Goal: Communication & Community: Answer question/provide support

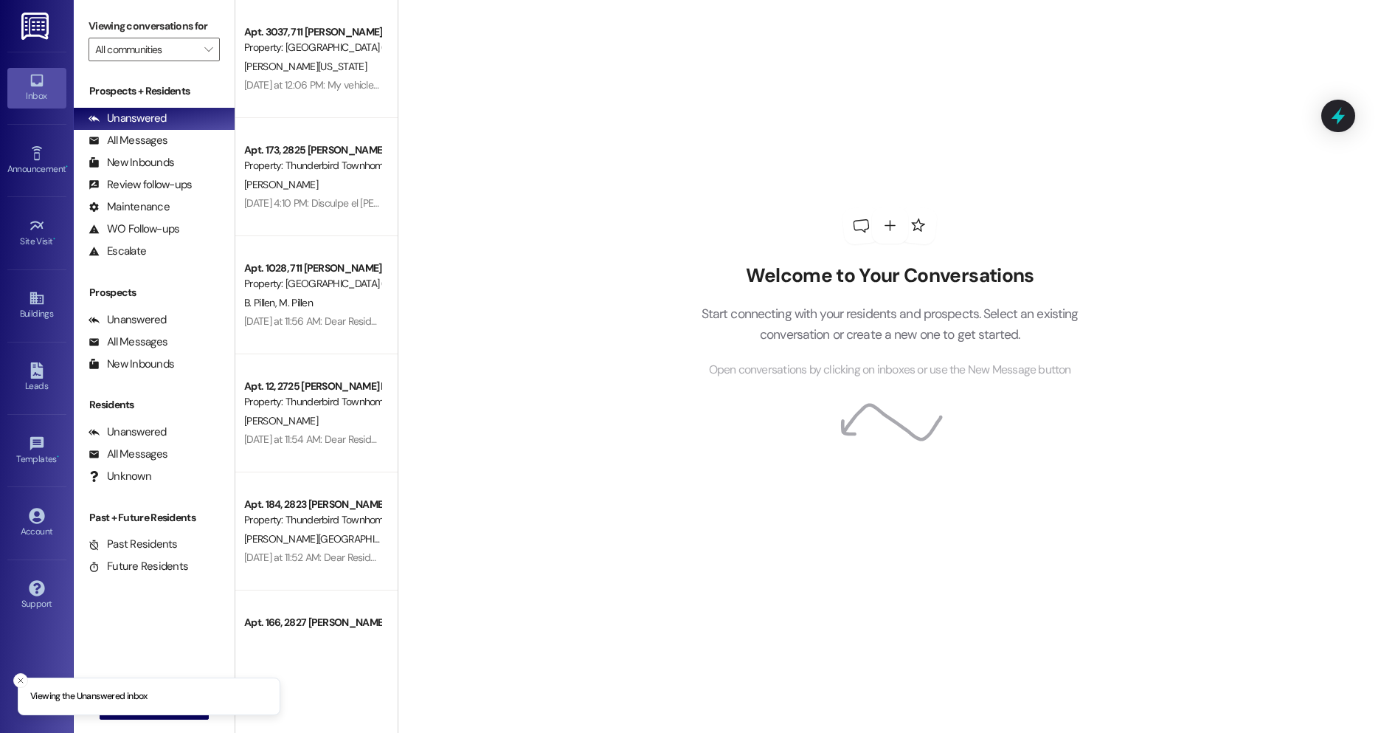
drag, startPoint x: 18, startPoint y: 681, endPoint x: 28, endPoint y: 679, distance: 9.8
click at [21, 679] on line "Close toast" at bounding box center [20, 680] width 4 height 4
click at [134, 713] on span "New Message" at bounding box center [163, 706] width 60 height 15
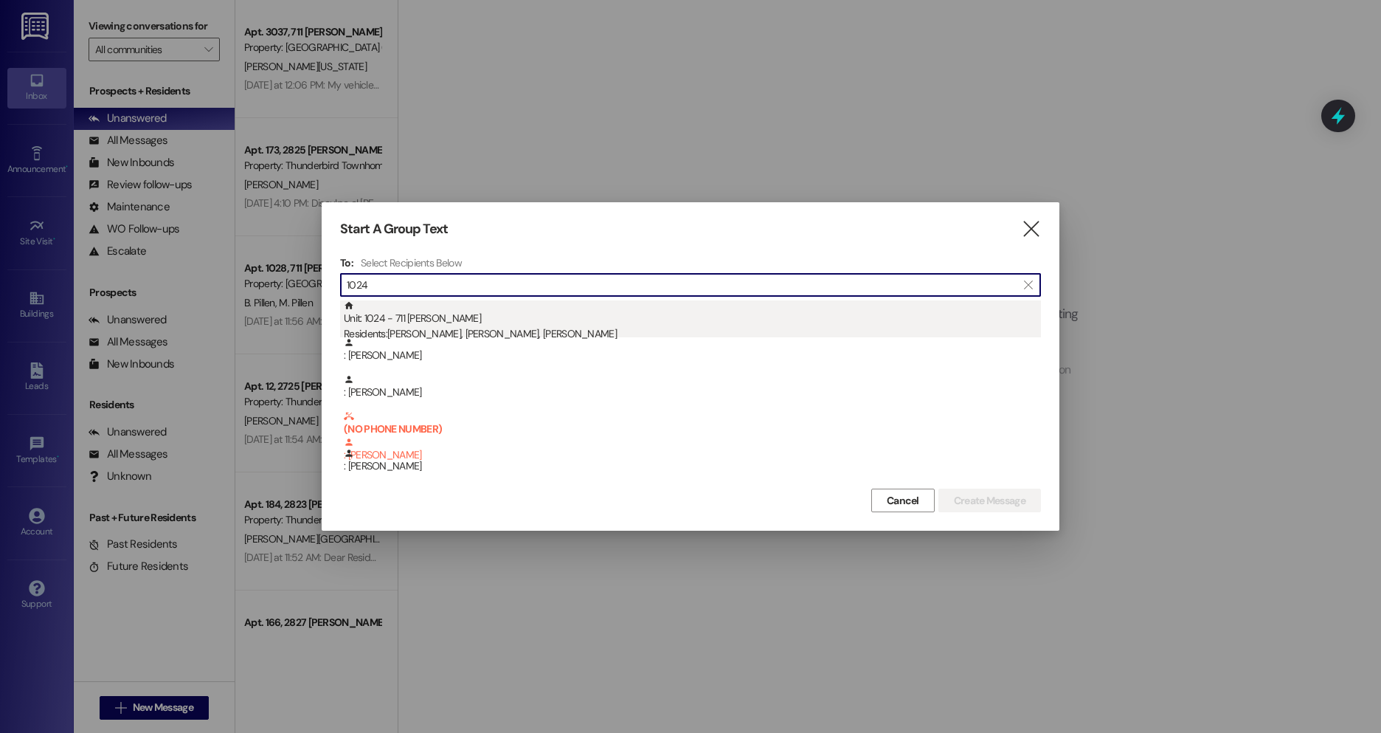
type input "1024"
click at [533, 312] on div "Unit: 1024 - 711 [PERSON_NAME] C Residents: [PERSON_NAME], [PERSON_NAME], [PERS…" at bounding box center [692, 321] width 697 height 42
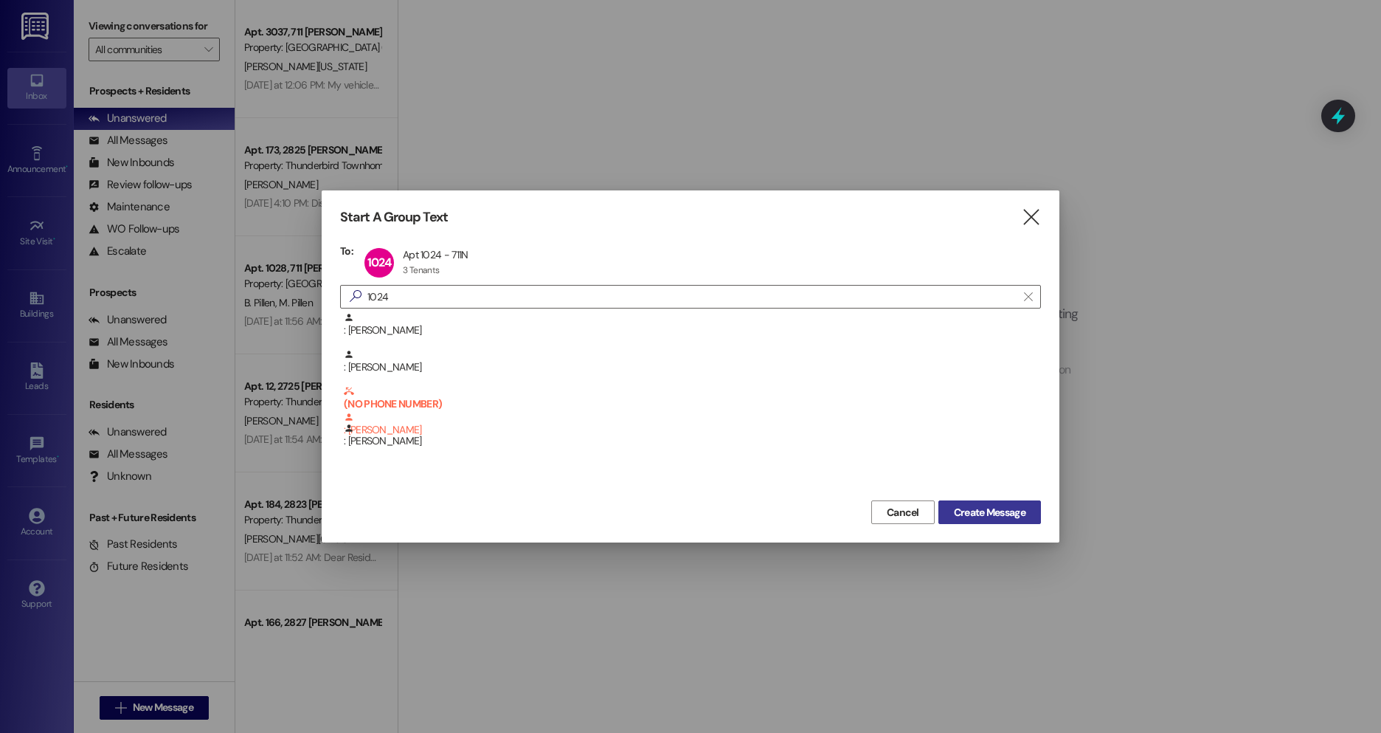
click at [1009, 514] on span "Create Message" at bounding box center [990, 512] width 72 height 15
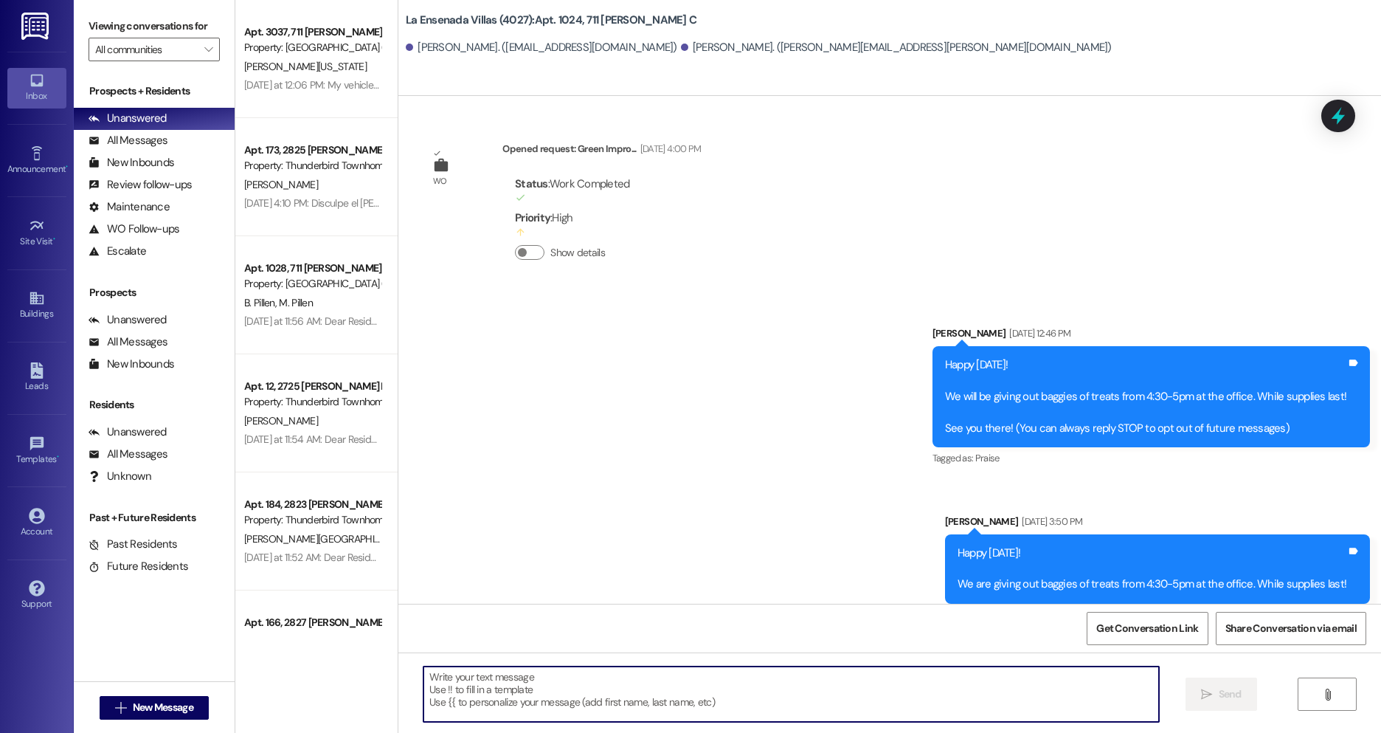
click at [655, 690] on textarea at bounding box center [790, 693] width 735 height 55
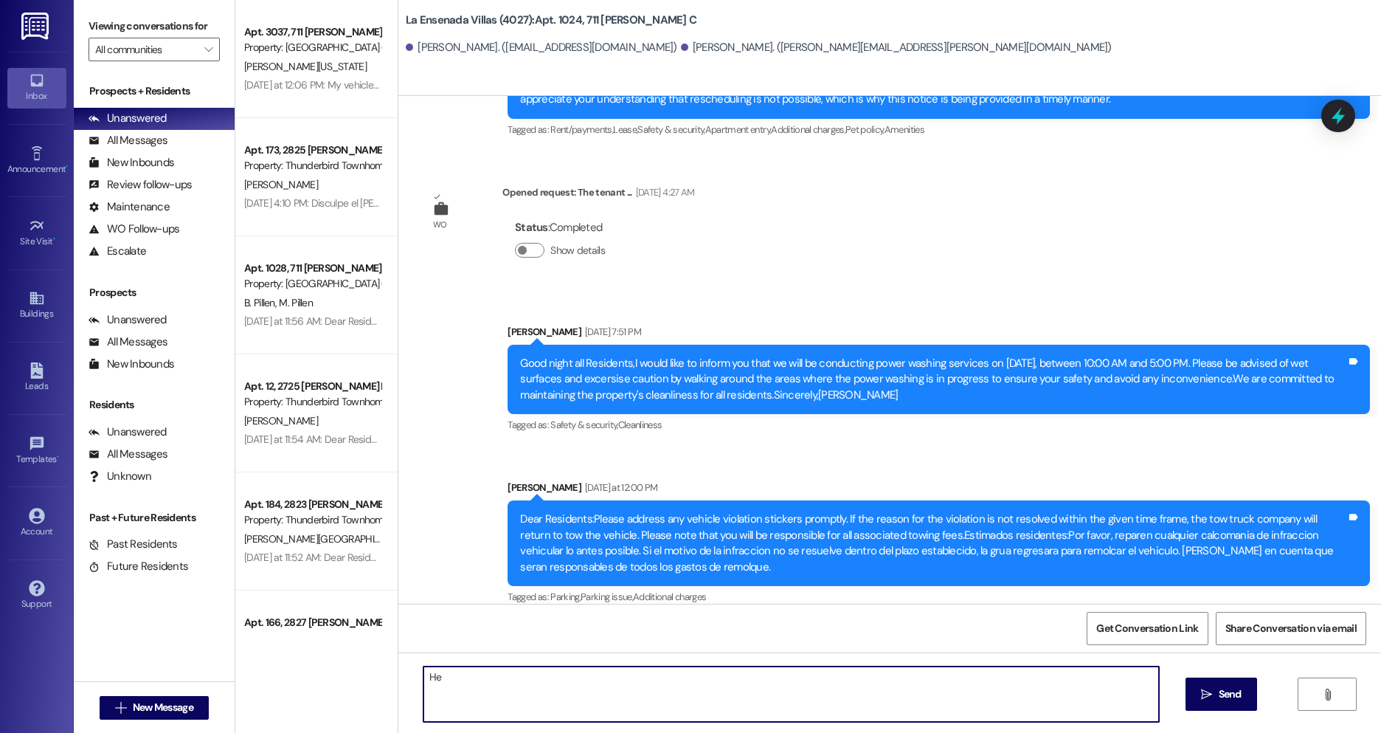
type textarea "H"
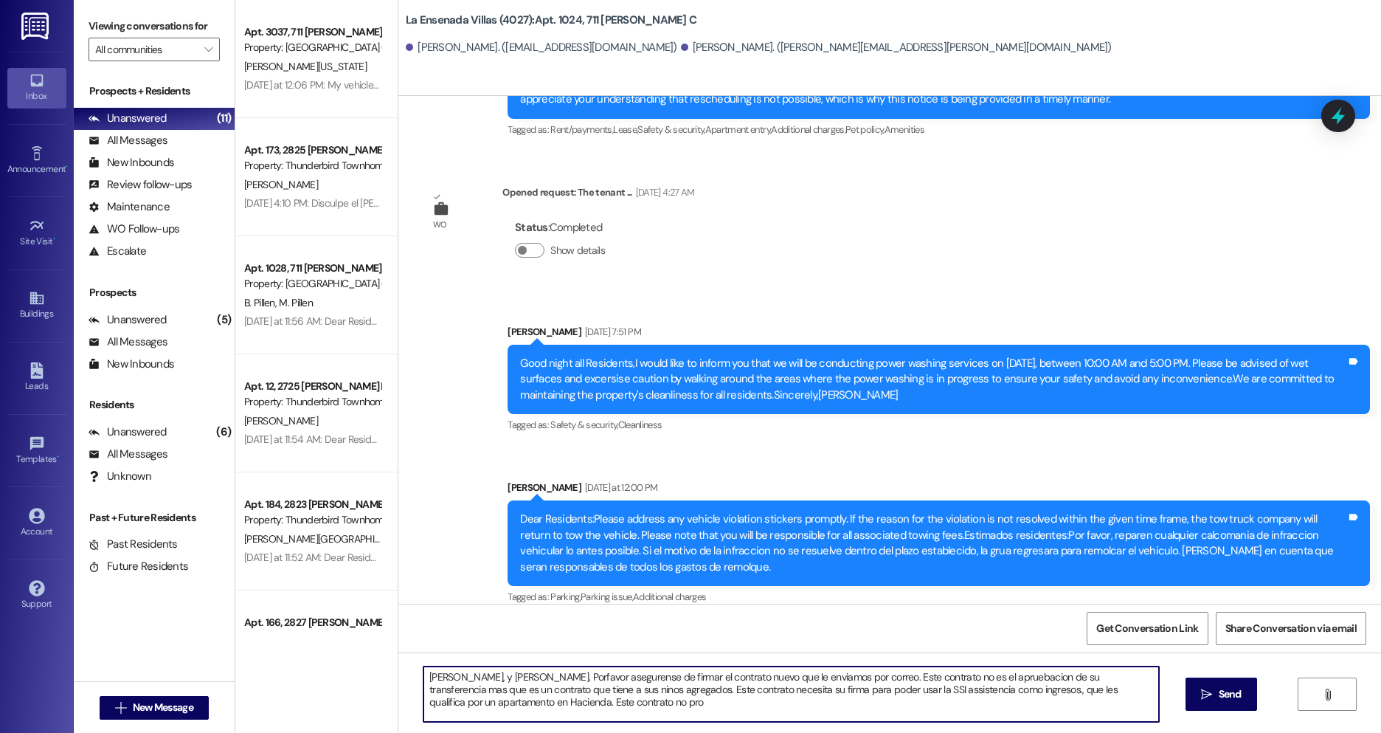
drag, startPoint x: 664, startPoint y: 708, endPoint x: 488, endPoint y: 720, distance: 176.0
click at [488, 720] on textarea "[PERSON_NAME], y [PERSON_NAME]. Porfavor asegurense de firmar el contrato nuevo…" at bounding box center [790, 693] width 735 height 55
click at [639, 710] on textarea "[PERSON_NAME], y [PERSON_NAME]. Porfavor asegurense de firmar el contrato nuevo…" at bounding box center [790, 693] width 735 height 55
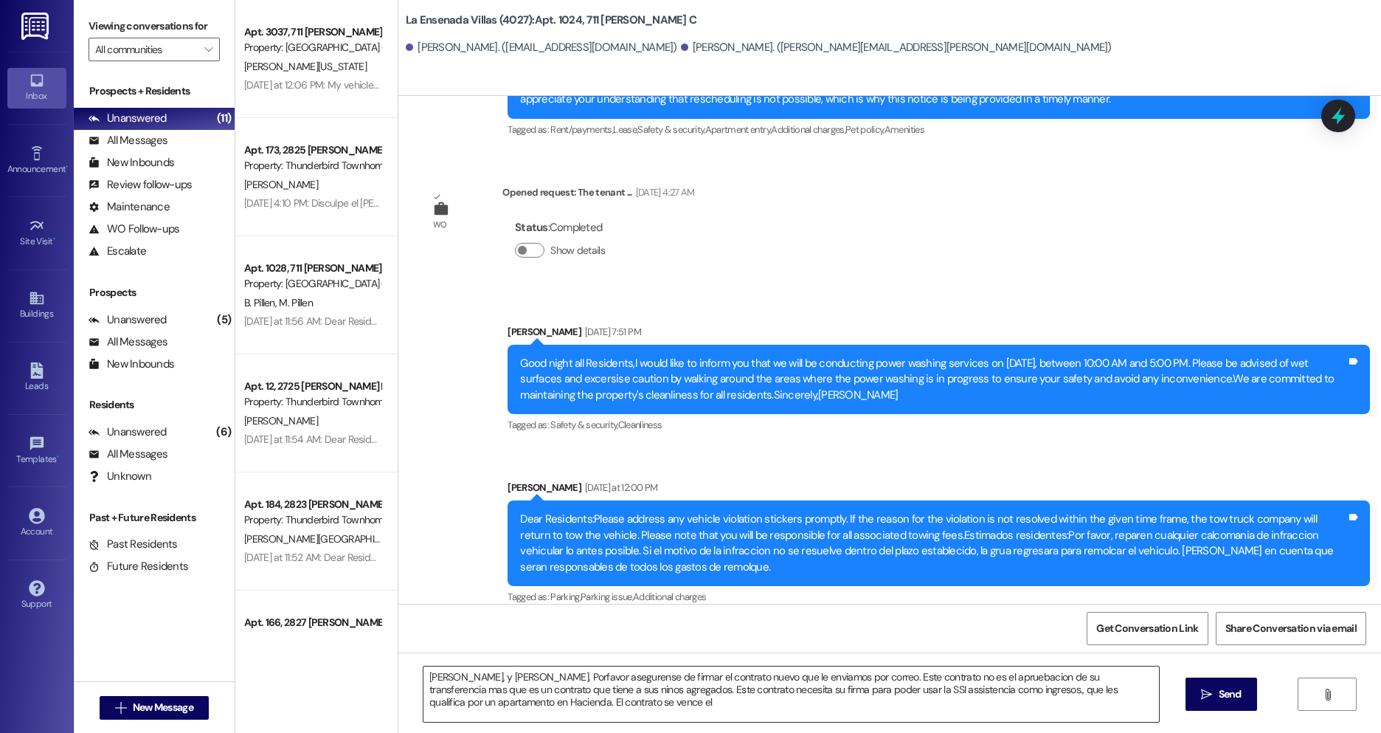
click at [631, 710] on textarea "[PERSON_NAME], y [PERSON_NAME]. Porfavor asegurense de firmar el contrato nuevo…" at bounding box center [790, 693] width 735 height 55
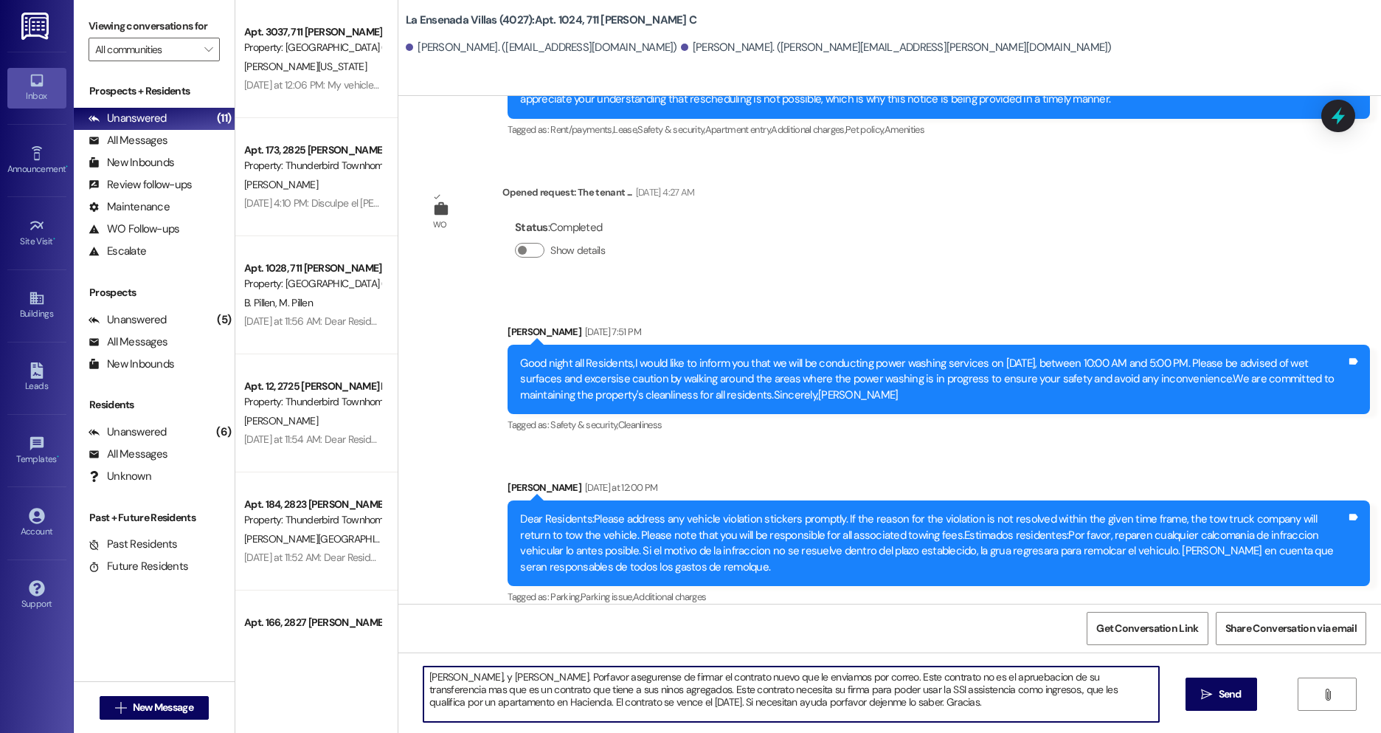
click at [642, 680] on textarea "[PERSON_NAME], y [PERSON_NAME]. Porfavor asegurense de firmar el contrato nuevo…" at bounding box center [790, 693] width 735 height 55
paste textarea "ía y [PERSON_NAME]. Por favor asegúrense de firmar el nuevo contrato que les en…"
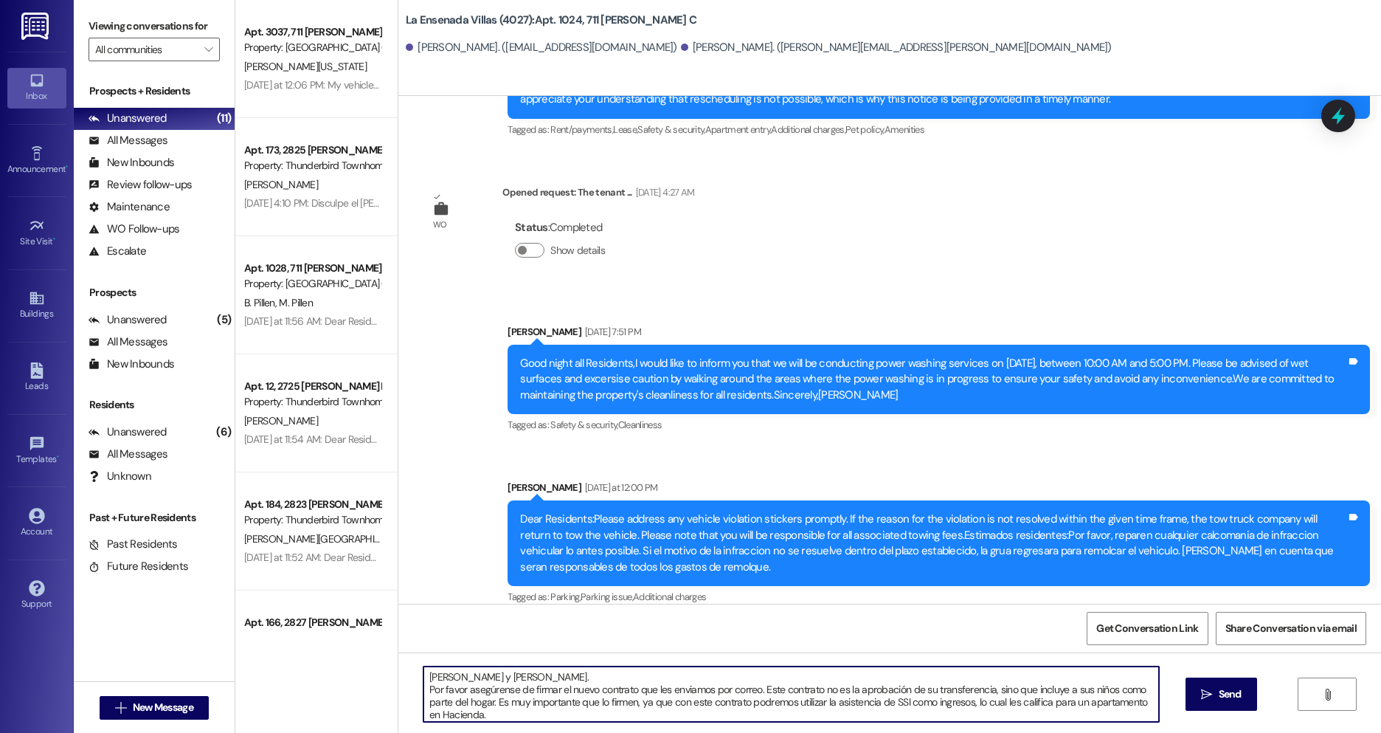
scroll to position [25, 0]
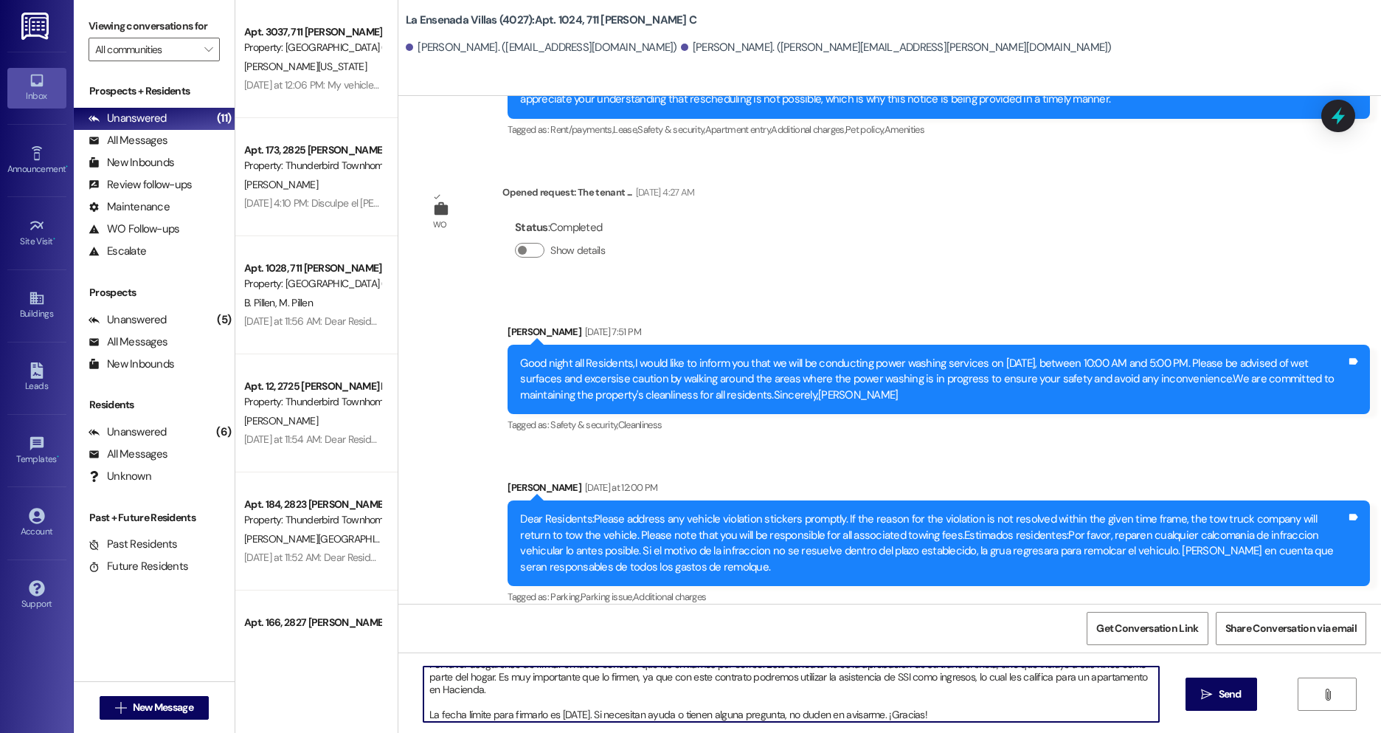
type textarea "[PERSON_NAME] y [PERSON_NAME]. Por favor asegúrense de firmar el nuevo contrato…"
click at [1201, 699] on icon "" at bounding box center [1206, 694] width 11 height 12
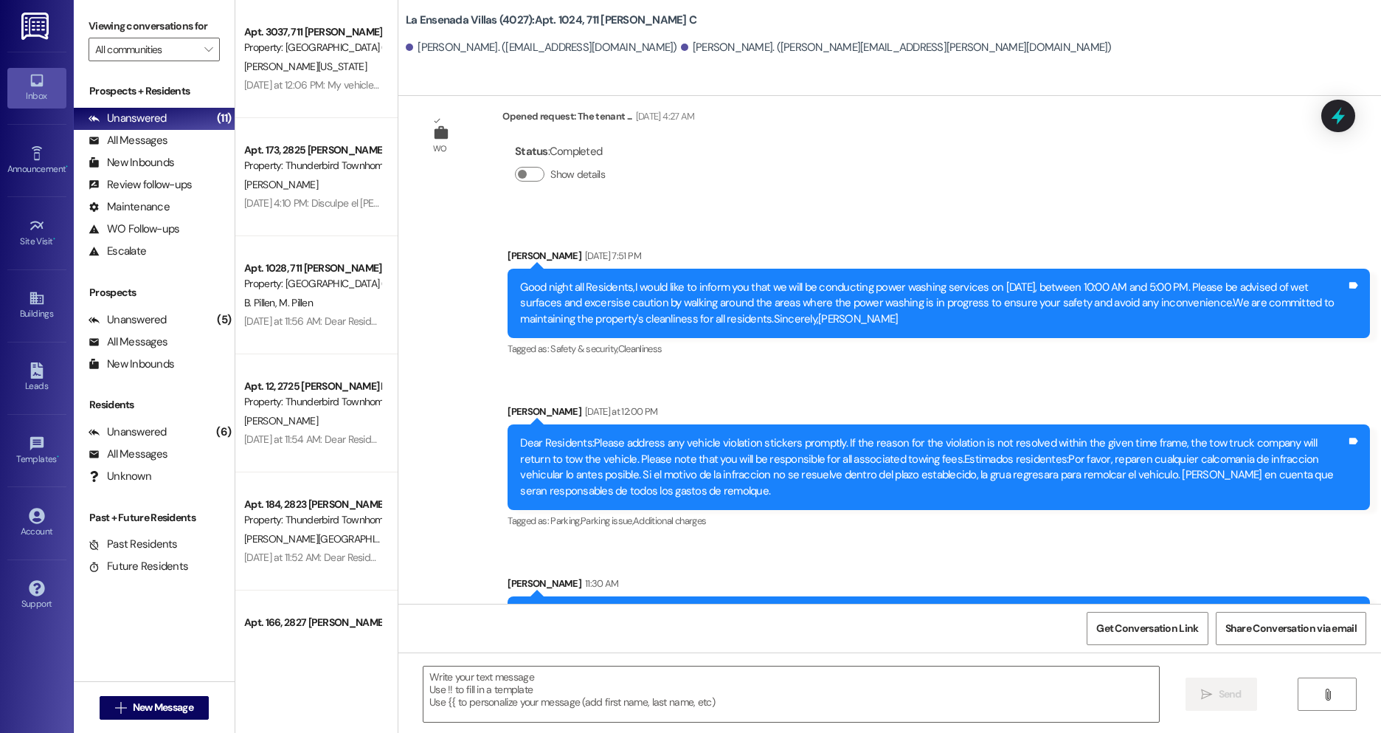
scroll to position [20536, 0]
